Goal: Navigation & Orientation: Find specific page/section

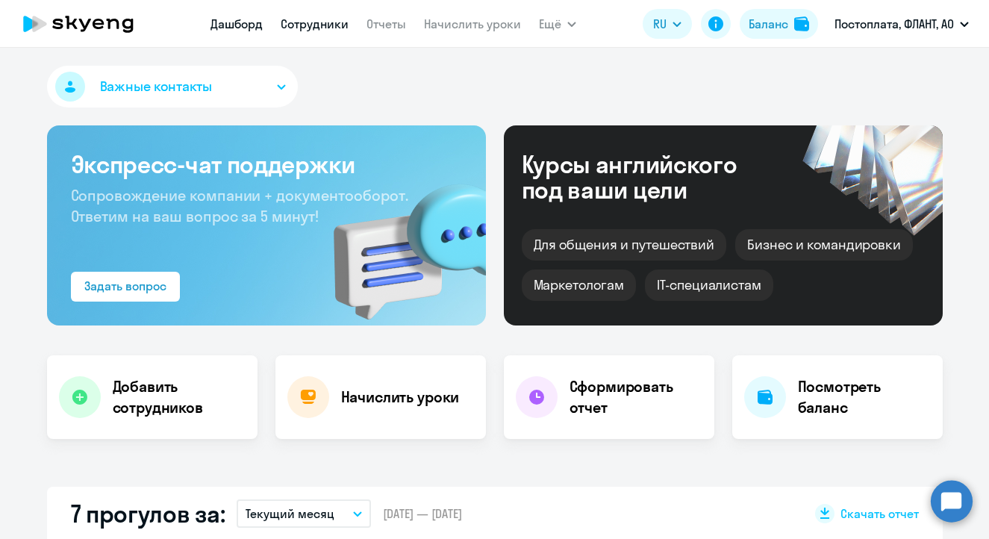
click at [324, 27] on link "Сотрудники" at bounding box center [315, 23] width 68 height 15
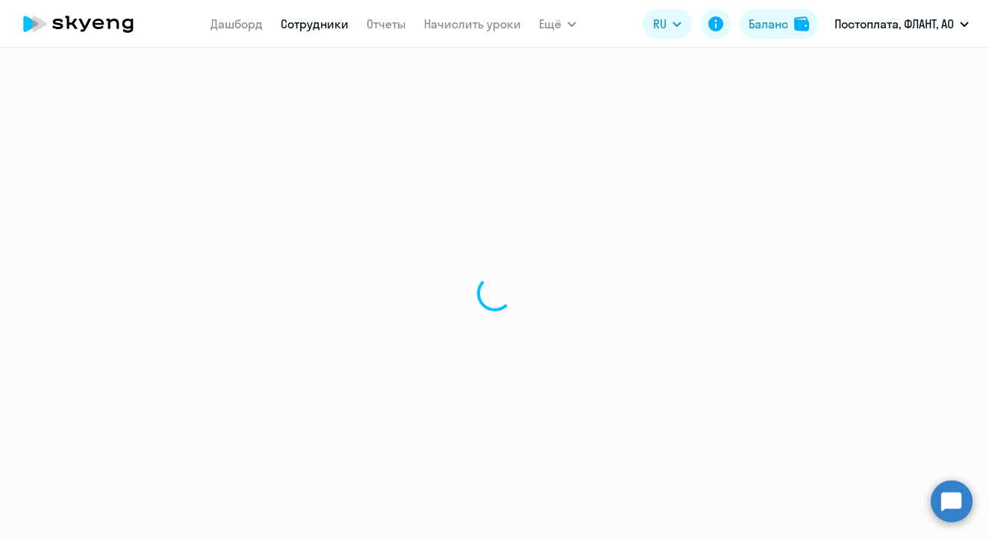
select select "30"
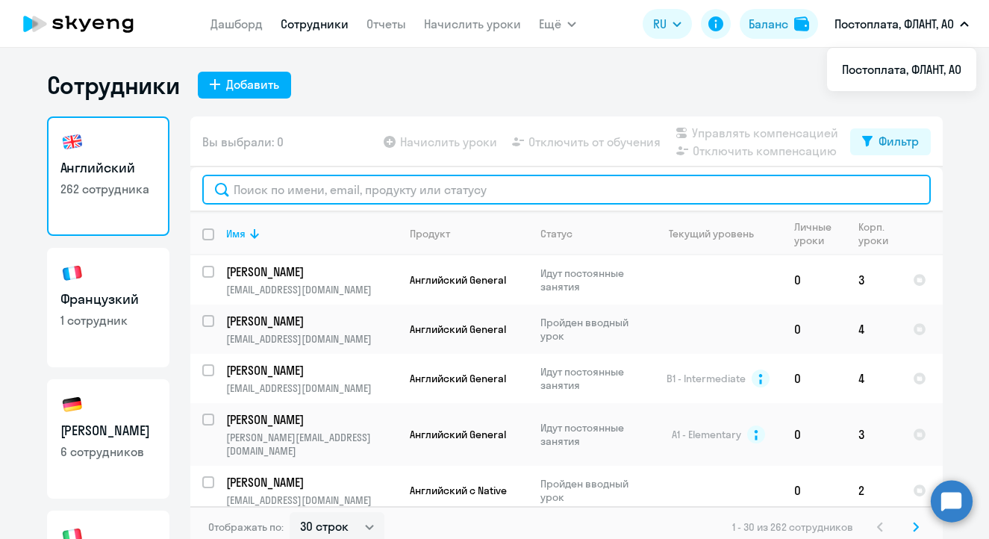
click at [367, 181] on input "text" at bounding box center [566, 190] width 729 height 30
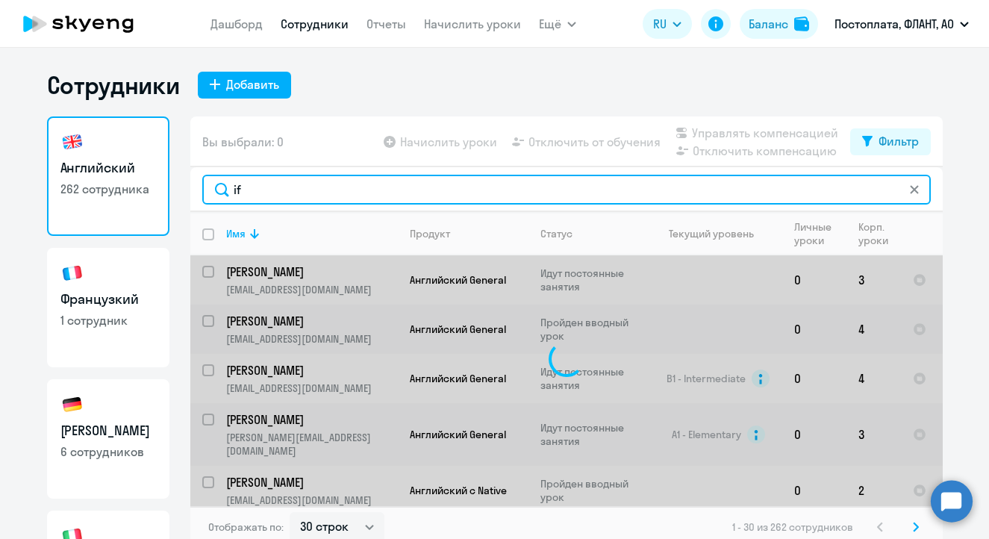
type input "i"
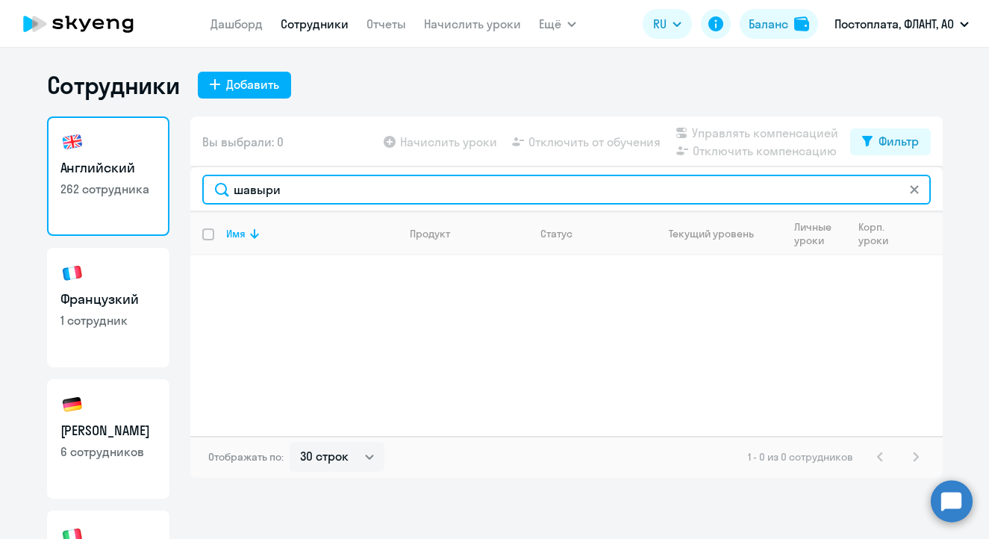
type input "шавыри"
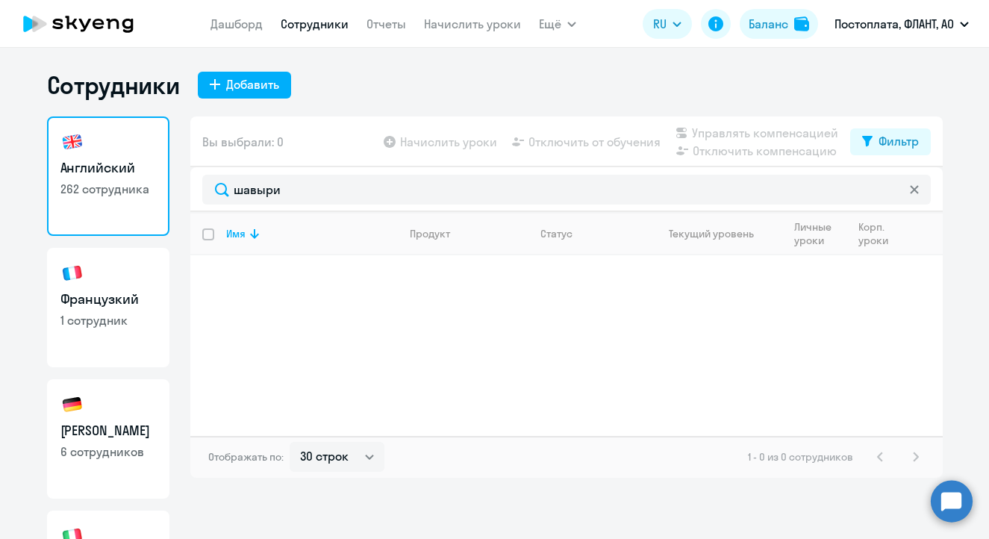
click at [121, 307] on h3 "Французкий" at bounding box center [108, 299] width 96 height 19
select select "30"
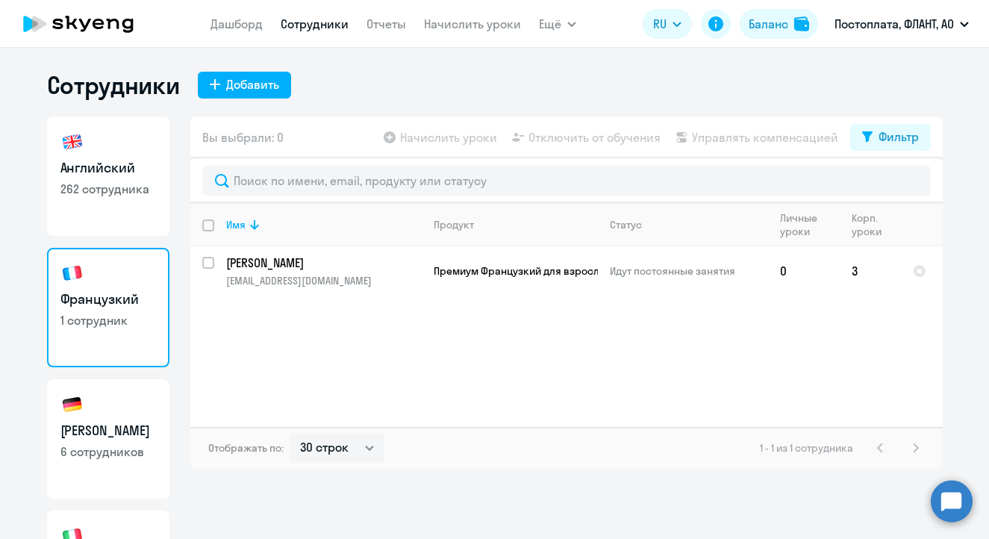
click at [123, 435] on h3 "[PERSON_NAME]" at bounding box center [108, 430] width 96 height 19
select select "30"
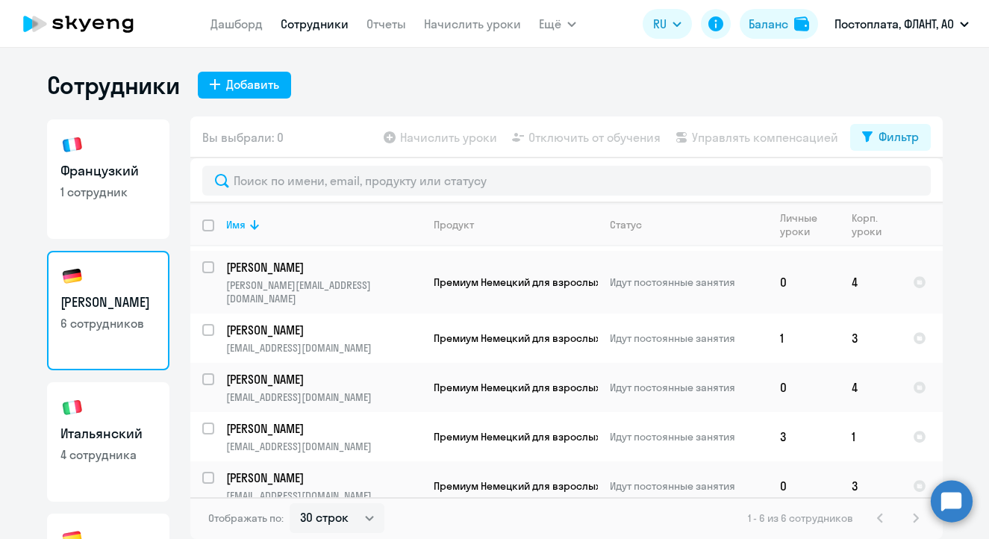
scroll to position [159, 0]
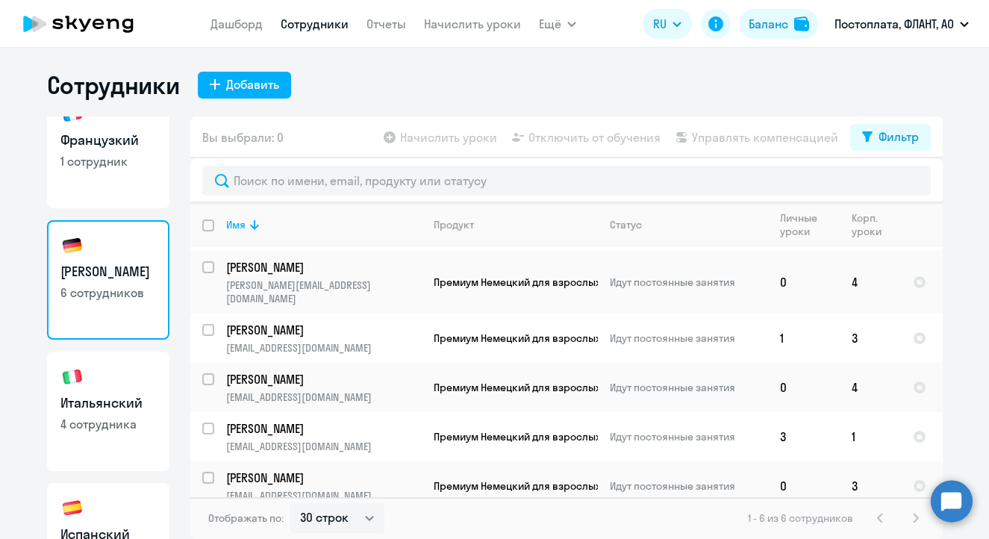
click at [110, 384] on link "Итальянский 4 сотрудника" at bounding box center [108, 411] width 122 height 119
select select "30"
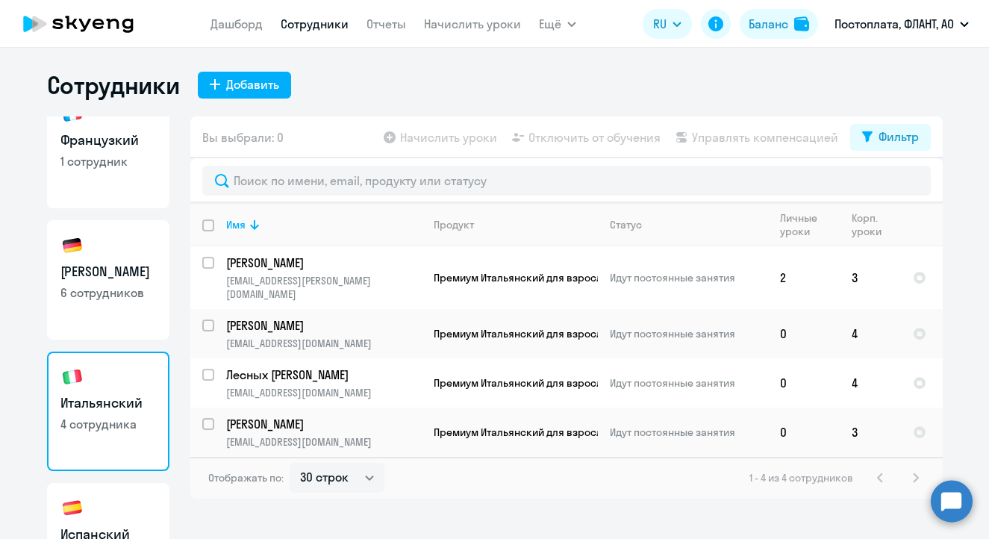
scroll to position [293, 0]
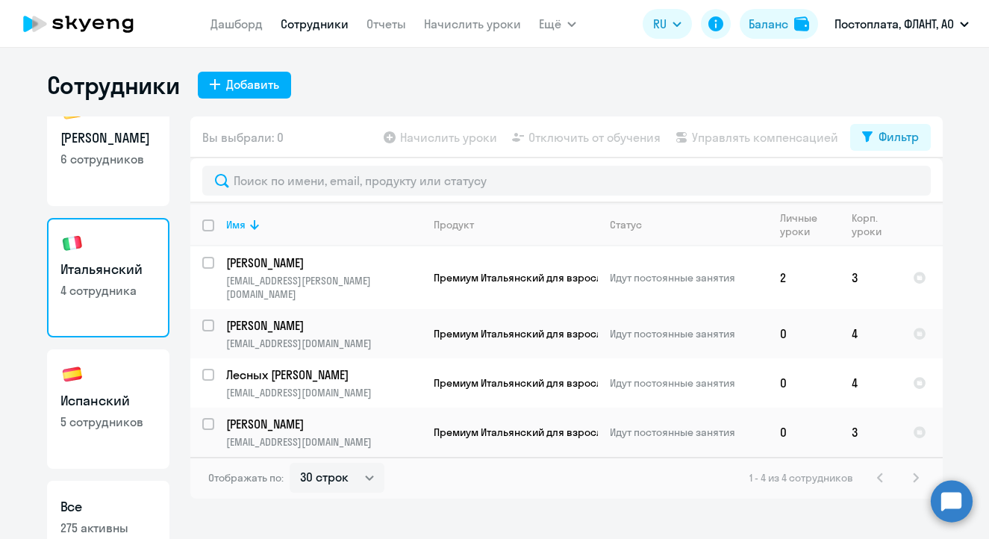
click at [119, 394] on h3 "Испанский" at bounding box center [108, 400] width 96 height 19
select select "30"
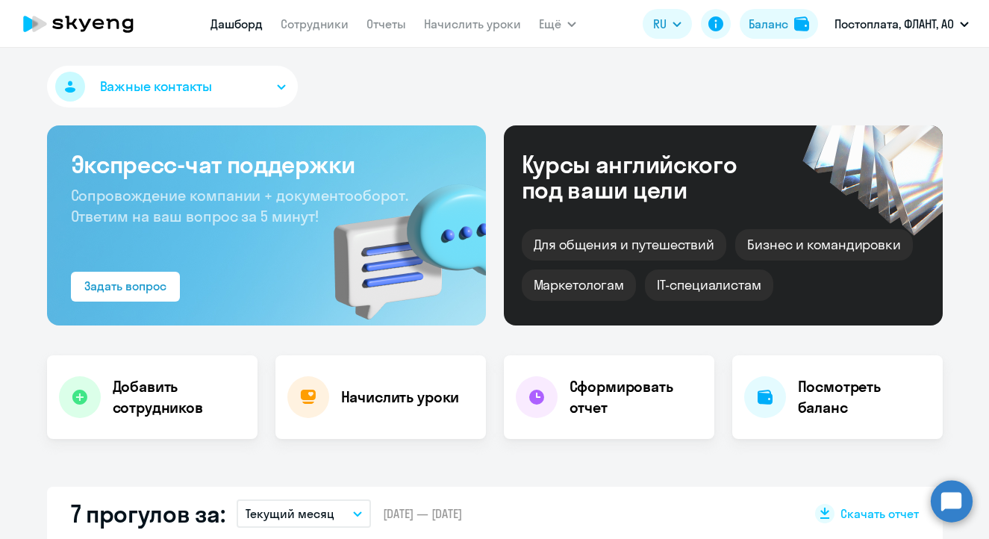
click at [334, 12] on nav "Дашборд Сотрудники Отчеты Начислить уроки" at bounding box center [366, 24] width 311 height 30
click at [330, 18] on link "Сотрудники" at bounding box center [315, 23] width 68 height 15
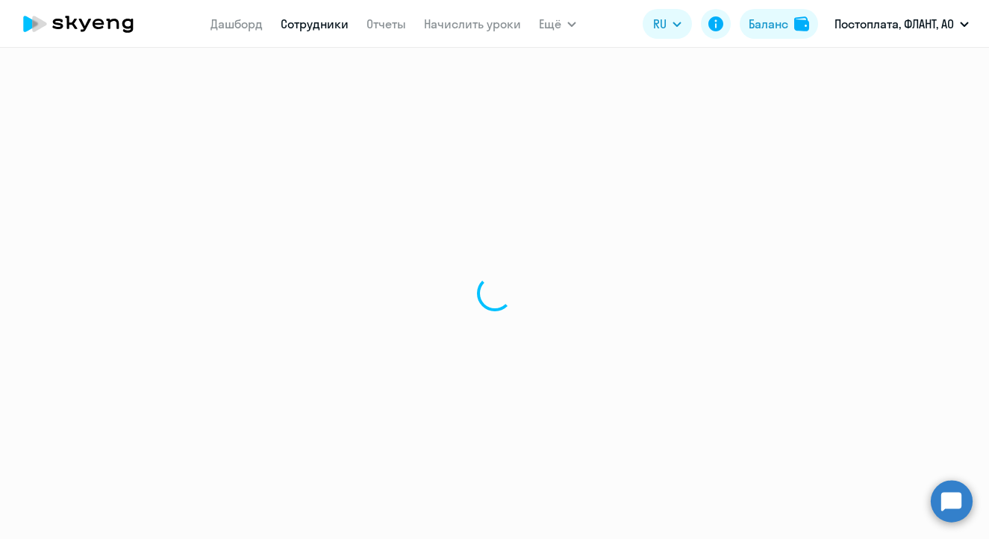
select select "30"
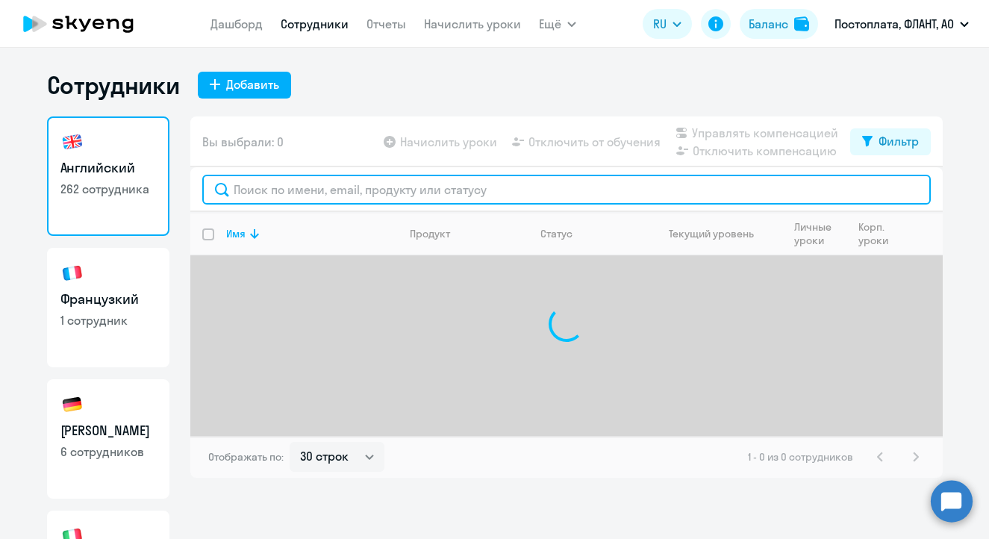
click at [343, 190] on input "text" at bounding box center [566, 190] width 729 height 30
type input "g"
type input "поздняков"
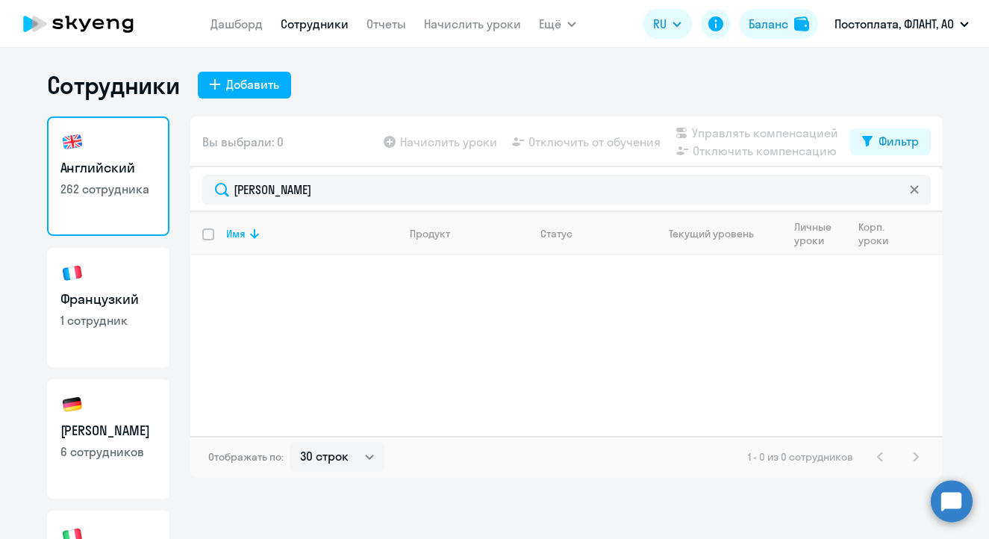
click at [87, 318] on p "1 сотрудник" at bounding box center [108, 320] width 96 height 16
select select "30"
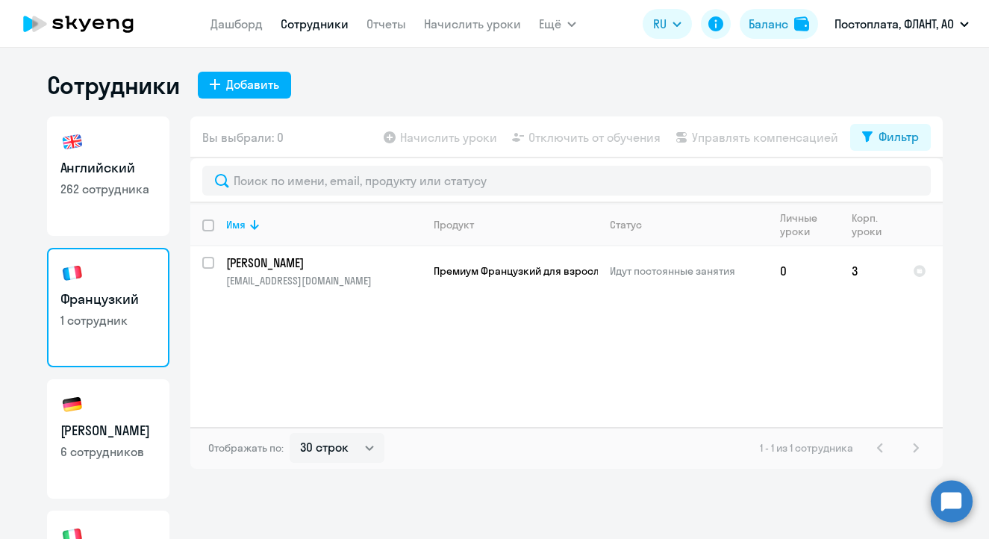
click at [110, 443] on link "Немецкий 6 сотрудников" at bounding box center [108, 438] width 122 height 119
select select "30"
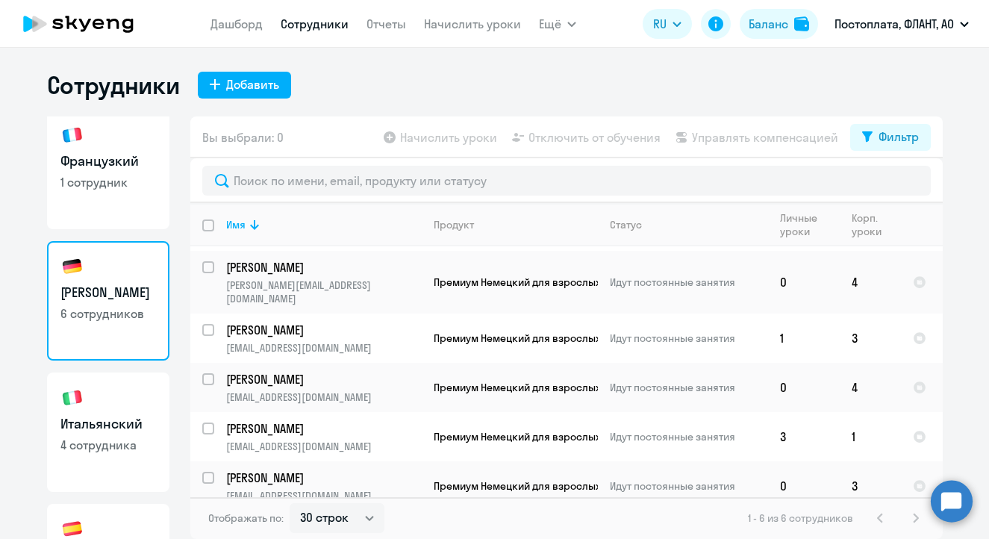
scroll to position [211, 0]
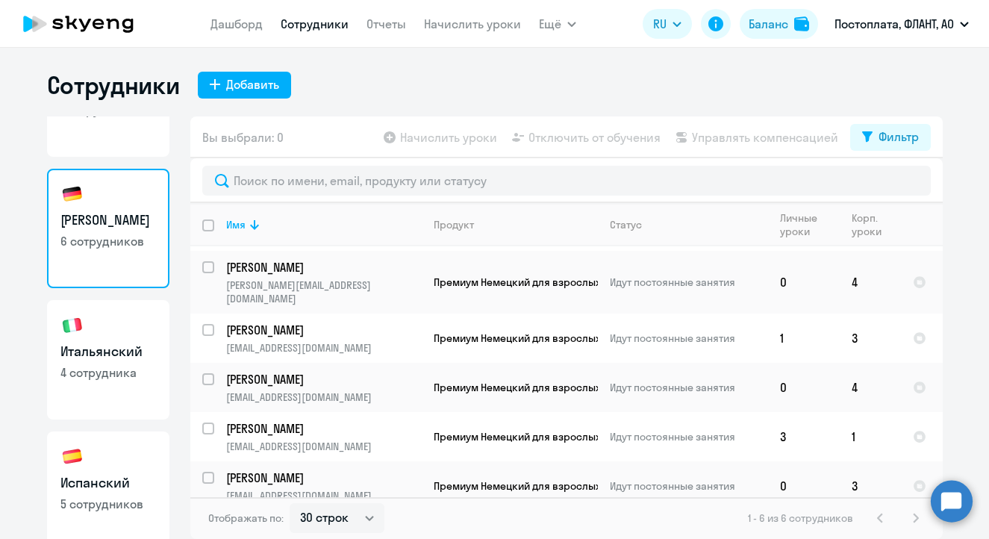
click at [145, 339] on link "Итальянский 4 сотрудника" at bounding box center [108, 359] width 122 height 119
select select "30"
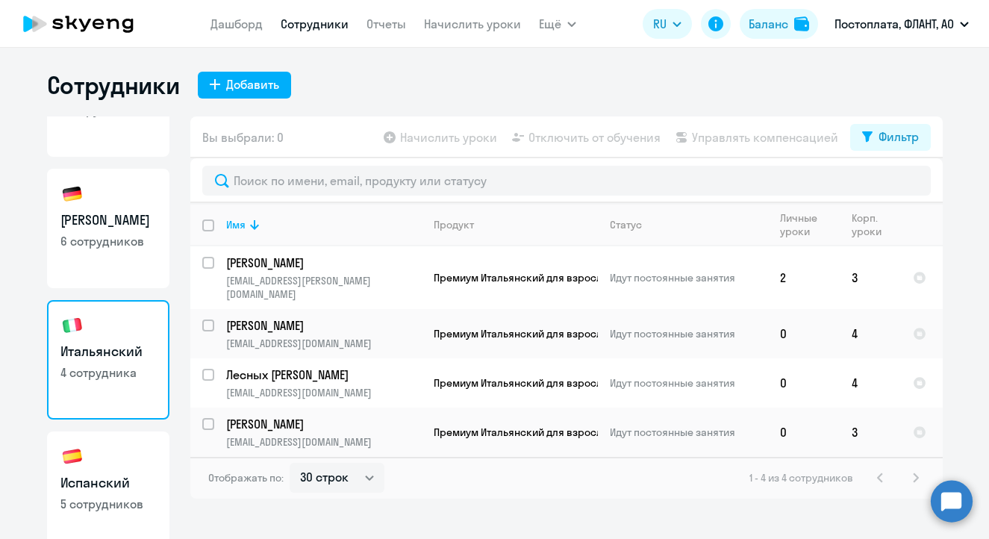
click at [125, 480] on h3 "Испанский" at bounding box center [108, 482] width 96 height 19
select select "30"
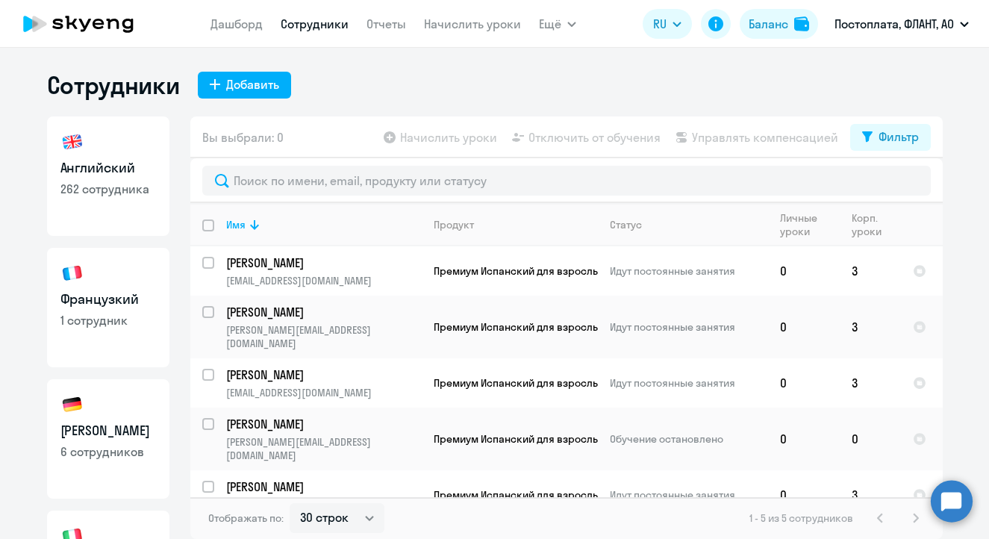
click at [118, 190] on p "262 сотрудника" at bounding box center [108, 189] width 96 height 16
select select "30"
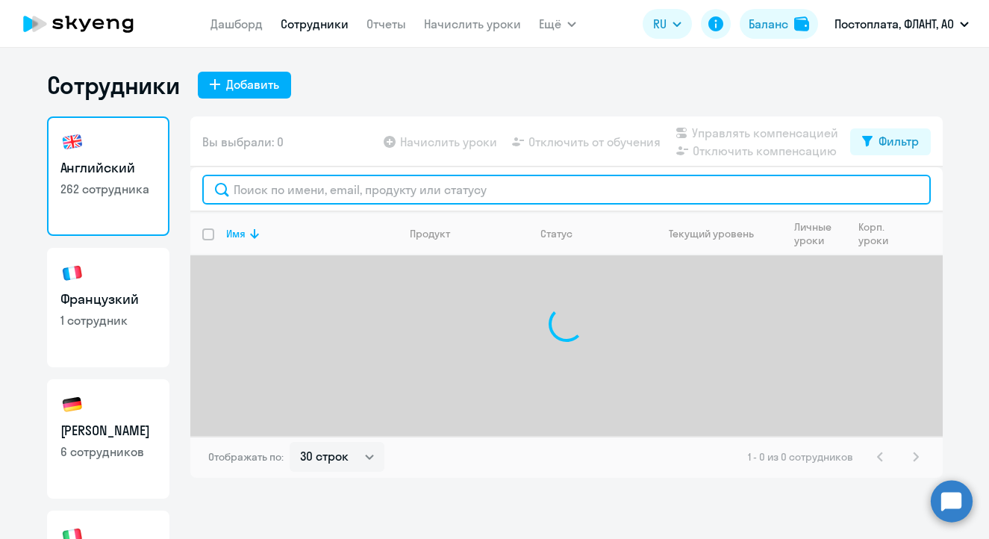
click at [304, 188] on input "text" at bounding box center [566, 190] width 729 height 30
type input "сергей"
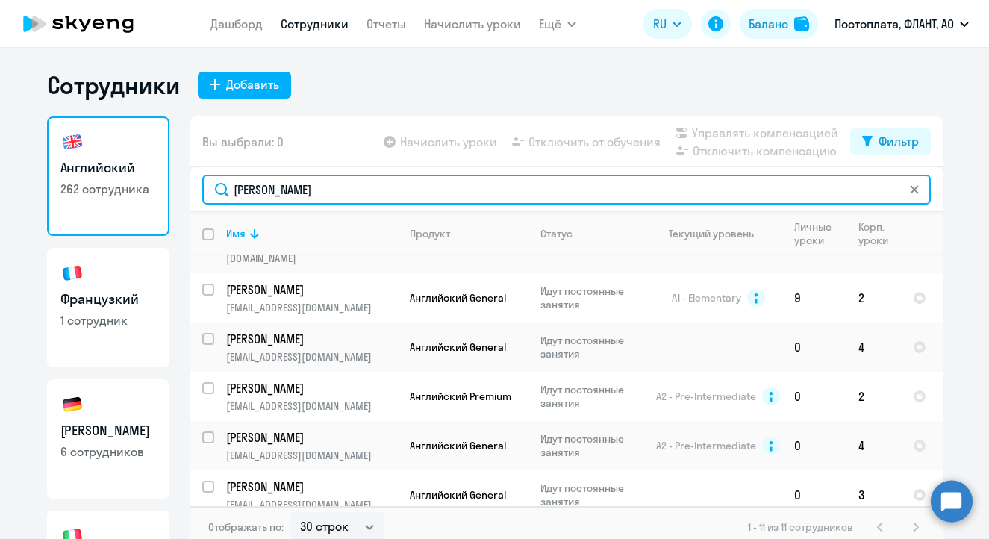
scroll to position [9, 0]
